Goal: Manage account settings

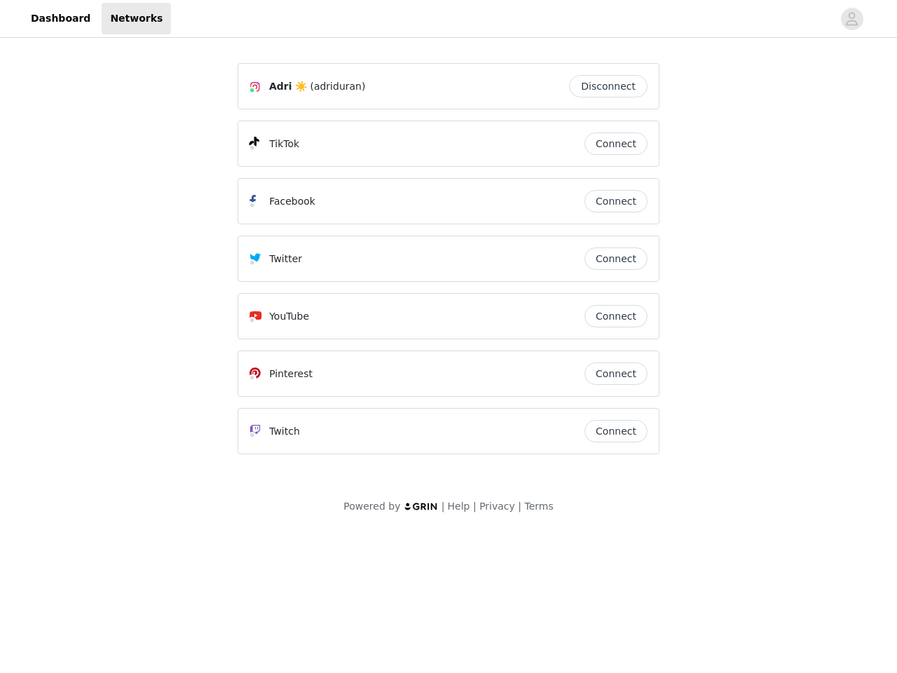
click at [449, 265] on div "Twitter" at bounding box center [417, 258] width 335 height 17
click at [449, 19] on div at bounding box center [502, 19] width 662 height 32
click at [852, 19] on icon "avatar" at bounding box center [851, 19] width 13 height 22
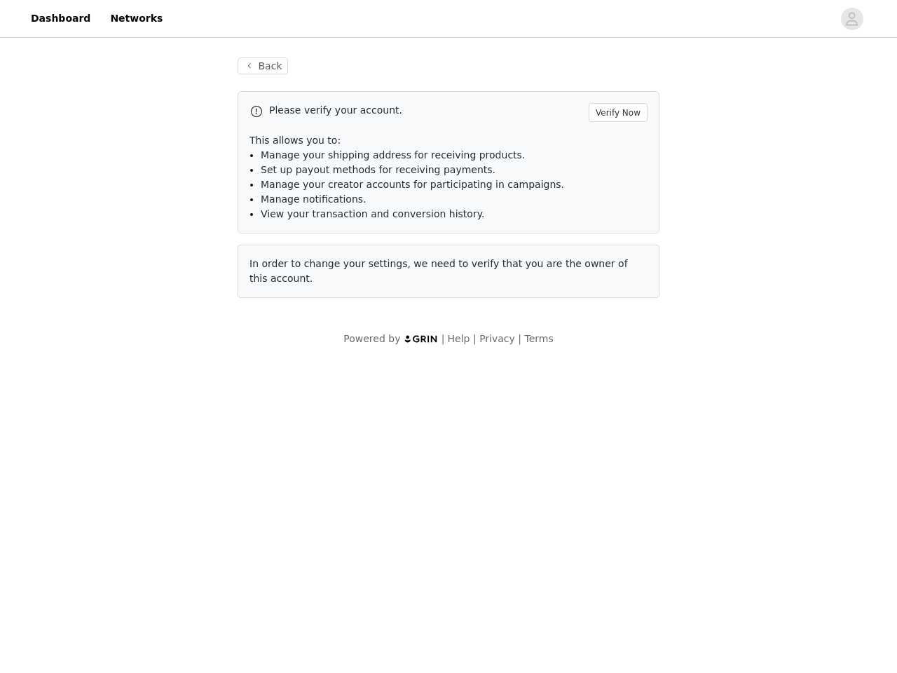
click at [616, 201] on li "Manage notifications." at bounding box center [454, 199] width 387 height 15
click at [616, 259] on span "In order to change your settings, we need to verify that you are the owner of t…" at bounding box center [439, 271] width 379 height 26
click at [616, 316] on div "Back Please verify your account. Verify Now This allows you to: Manage your shi…" at bounding box center [449, 186] width 456 height 291
click at [616, 374] on body "Dashboard Networks Back Please verify your account. Verify Now This allows you …" at bounding box center [448, 336] width 897 height 673
click at [616, 431] on body "Dashboard Networks Back Please verify your account. Verify Now This allows you …" at bounding box center [448, 336] width 897 height 673
